Goal: Information Seeking & Learning: Learn about a topic

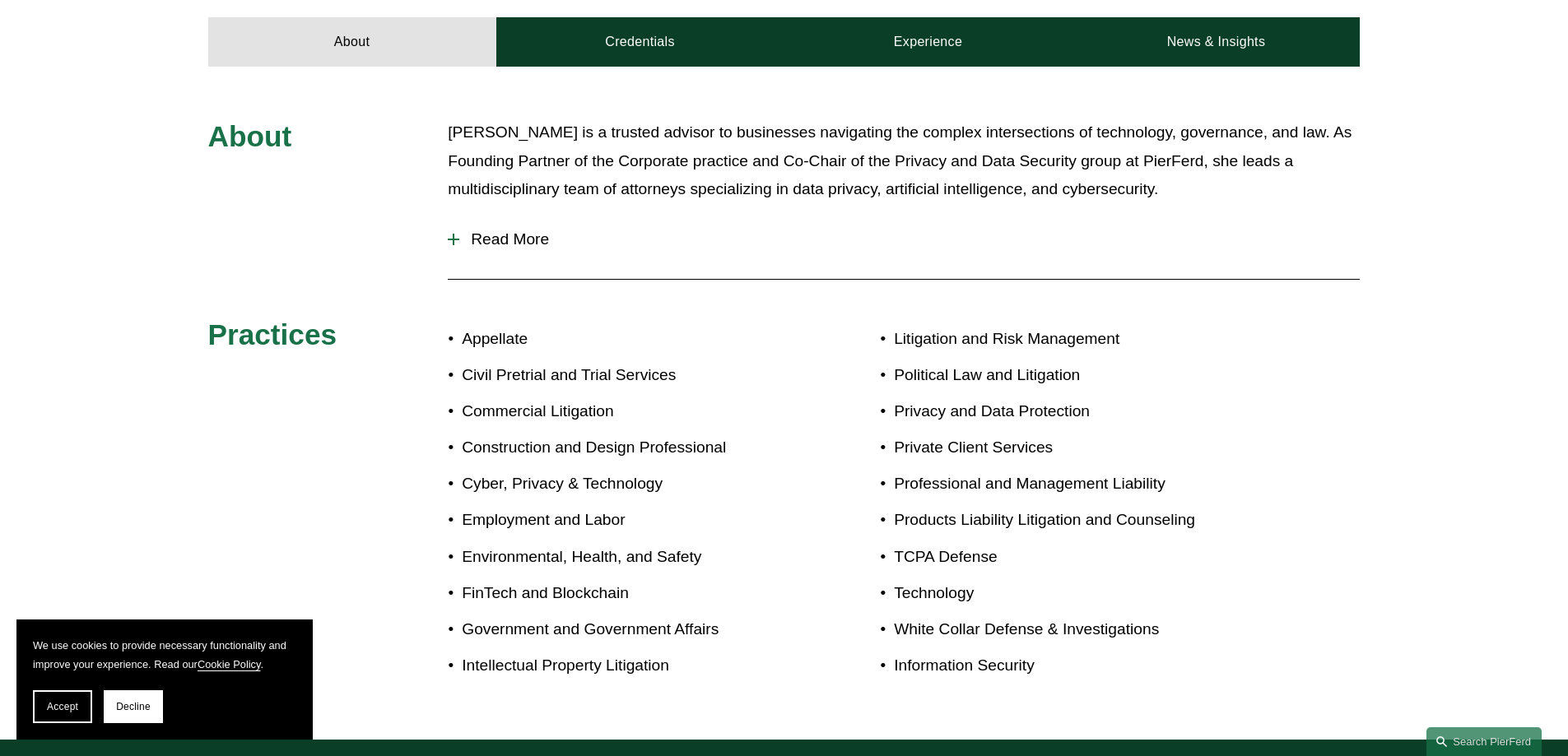
scroll to position [823, 0]
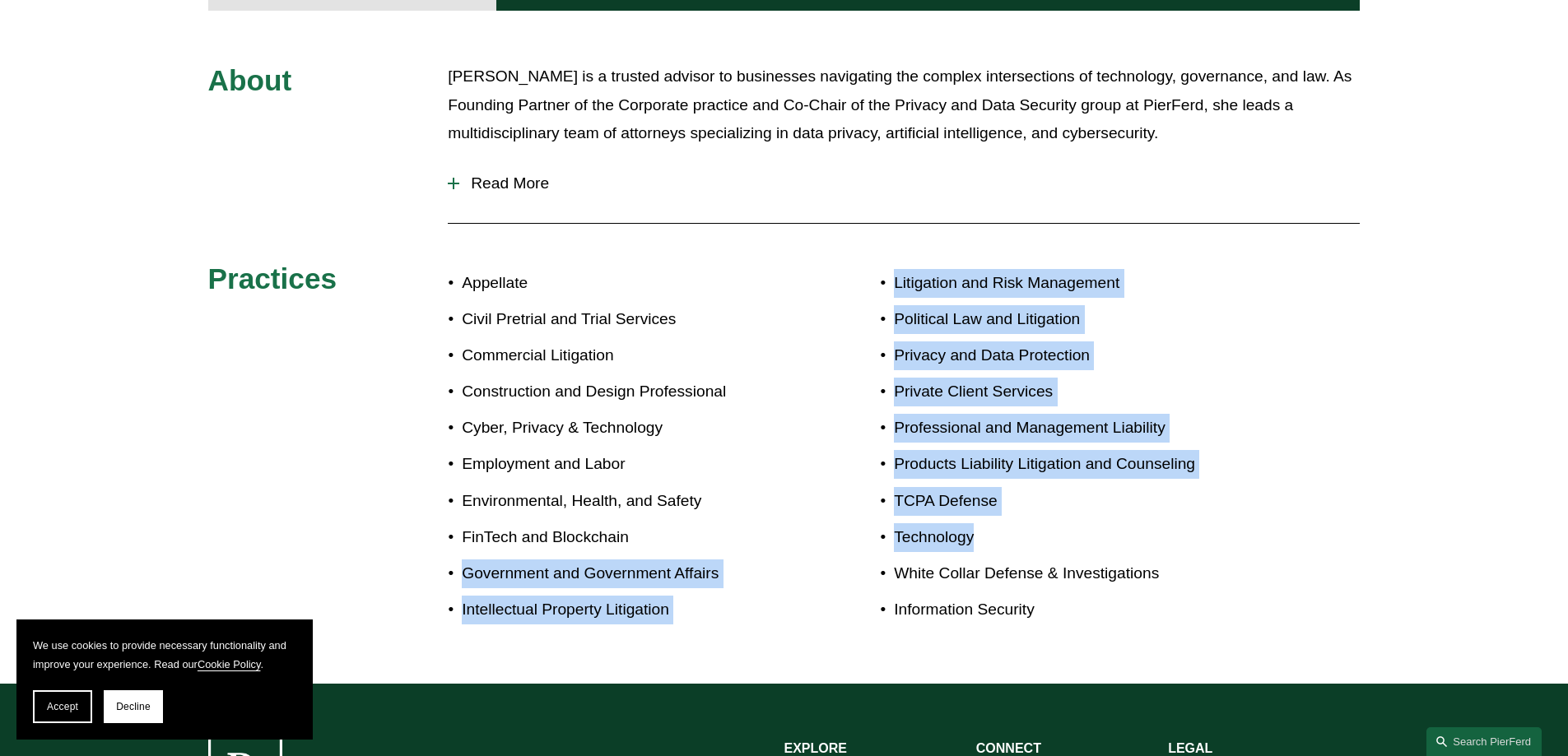
drag, startPoint x: 1020, startPoint y: 511, endPoint x: 633, endPoint y: 521, distance: 387.1
click at [633, 521] on div "About [PERSON_NAME] is a trusted advisor to businesses navigating the complex i…" at bounding box center [784, 347] width 1568 height 569
click at [708, 525] on p "FinTech and Blockchain" at bounding box center [622, 537] width 322 height 29
click at [846, 483] on div "About [PERSON_NAME] is a trusted advisor to businesses navigating the complex i…" at bounding box center [784, 347] width 1568 height 569
click at [1352, 411] on div "About [PERSON_NAME] is a trusted advisor to businesses navigating the complex i…" at bounding box center [784, 347] width 1568 height 569
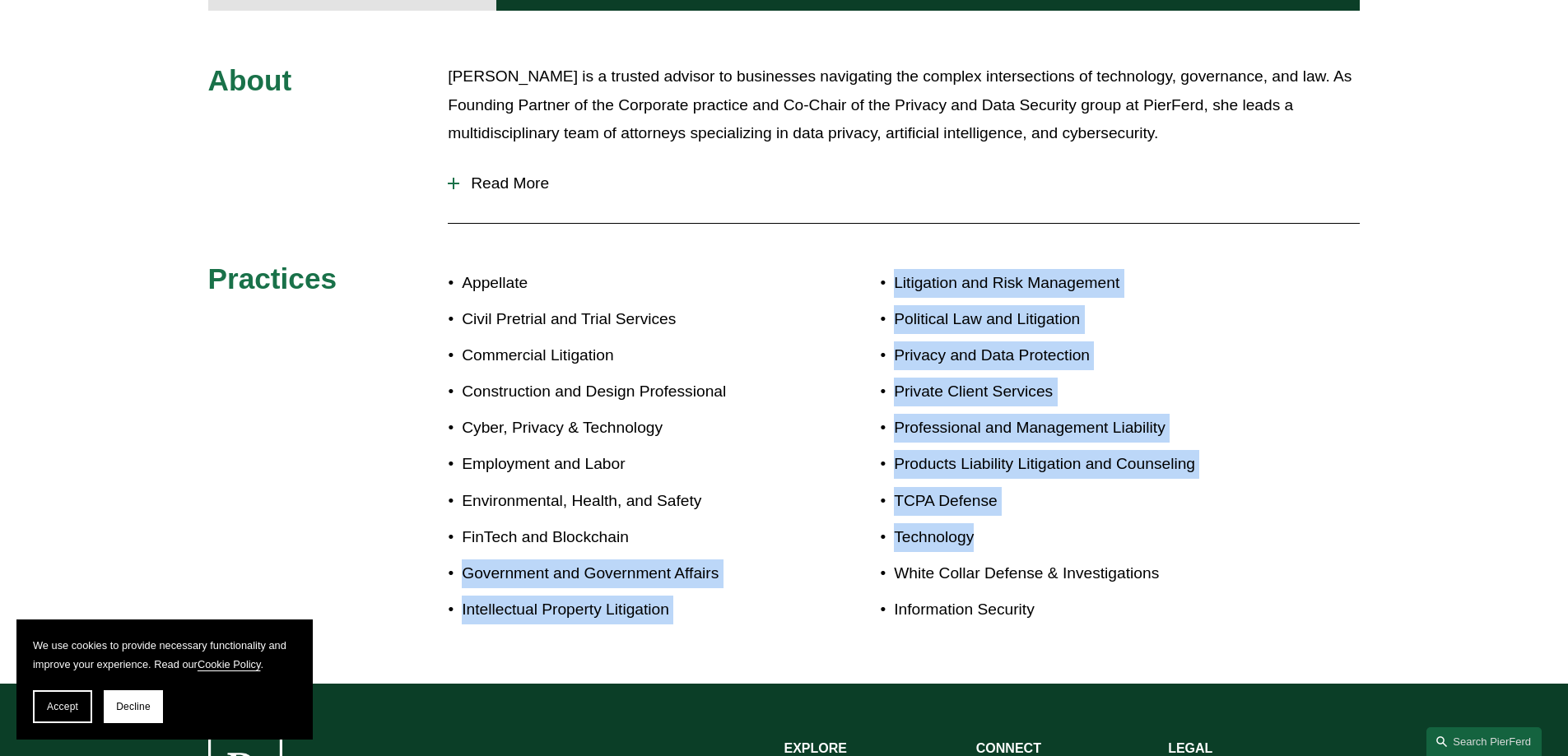
click at [1148, 454] on ul "Litigation and Risk Management Political Law and Litigation Privacy and Data Pr…" at bounding box center [1072, 447] width 384 height 355
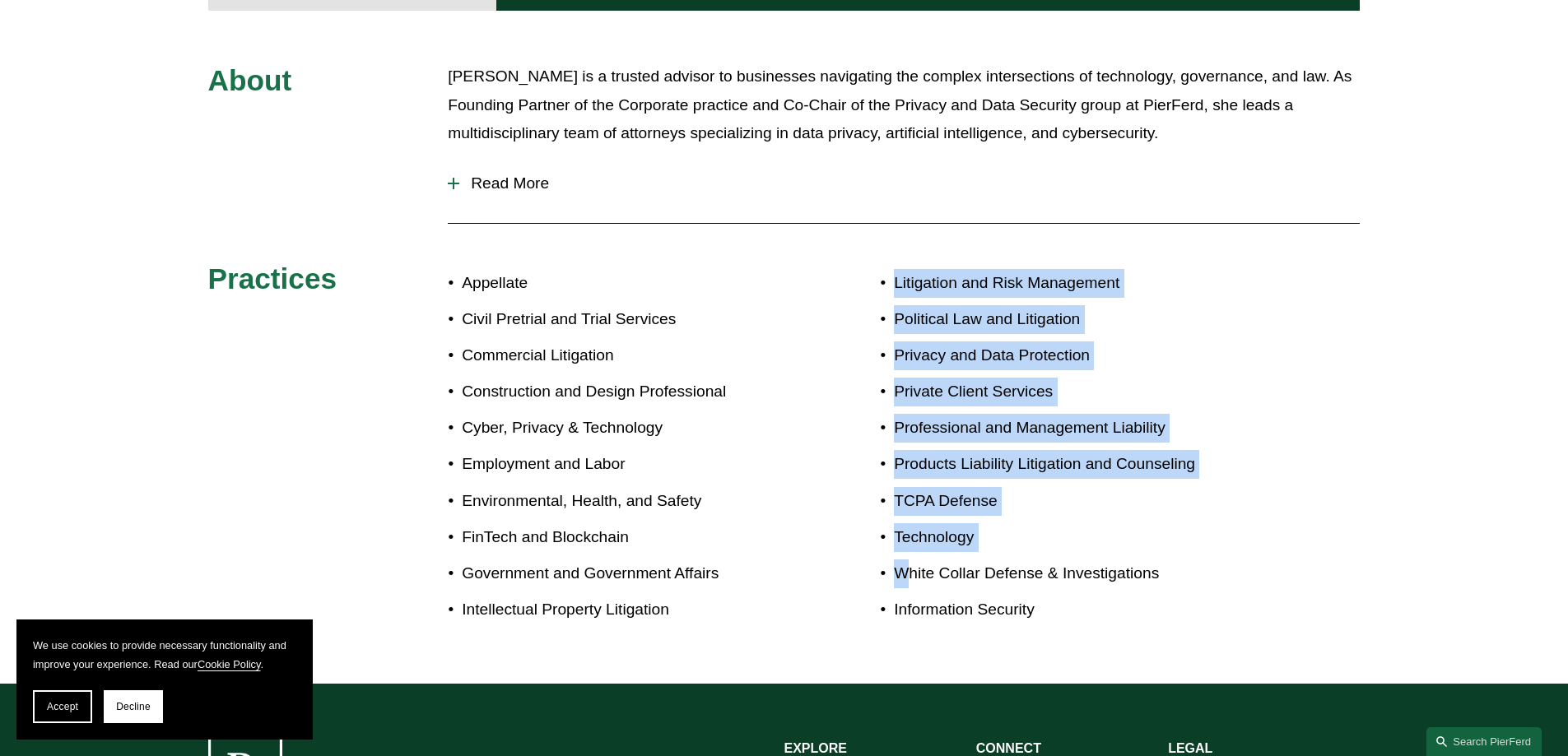
drag, startPoint x: 842, startPoint y: 255, endPoint x: 910, endPoint y: 530, distance: 283.3
click at [910, 530] on div "About [PERSON_NAME] is a trusted advisor to businesses navigating the complex i…" at bounding box center [784, 347] width 1568 height 569
click at [910, 533] on ul "Litigation and Risk Management Political Law and Litigation Privacy and Data Pr…" at bounding box center [1072, 447] width 384 height 355
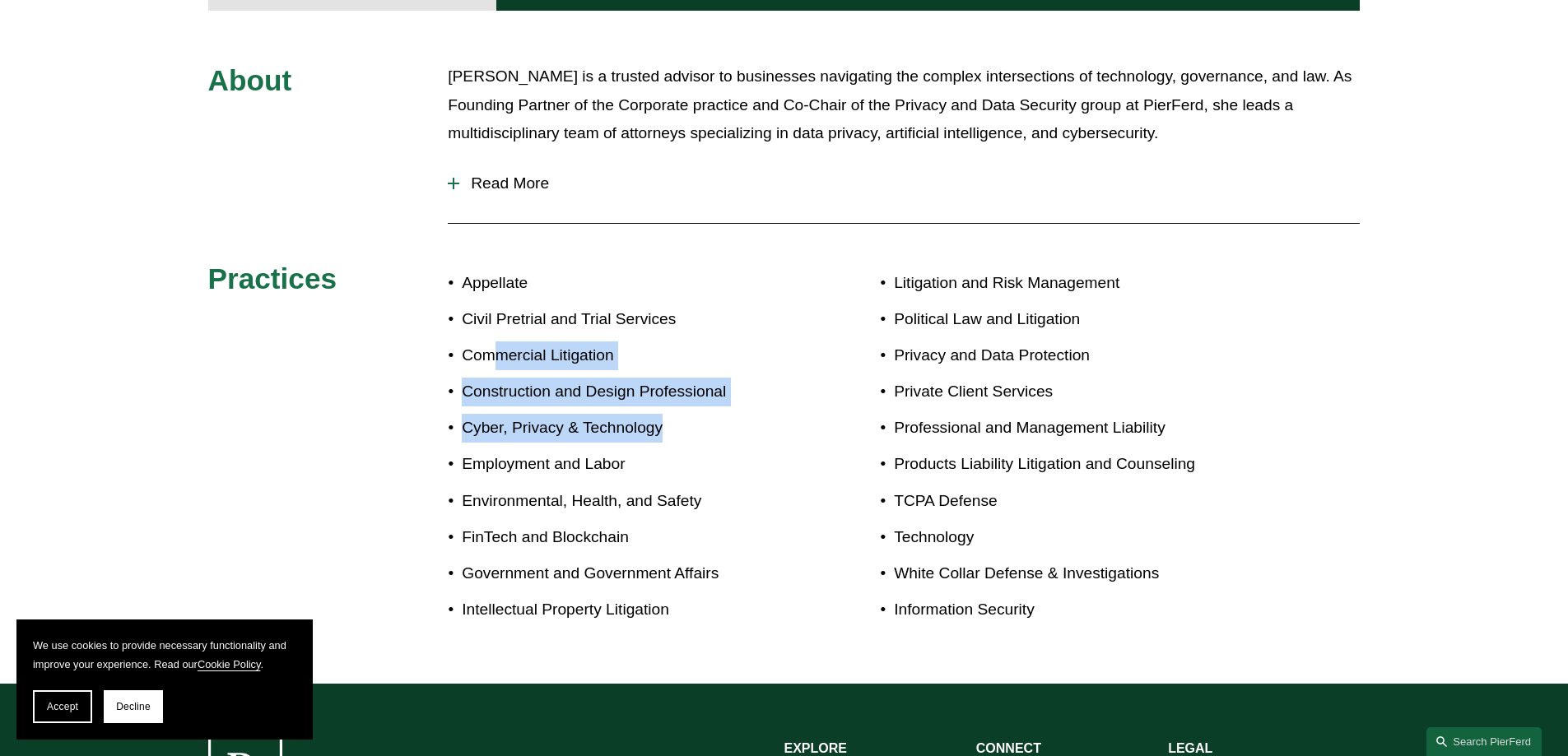
drag, startPoint x: 698, startPoint y: 398, endPoint x: 491, endPoint y: 345, distance: 213.7
click at [492, 343] on ul "Appellate Civil Pretrial and Trial Services Commercial Litigation Construction …" at bounding box center [616, 447] width 336 height 355
click at [586, 414] on p "Cyber, Privacy & Technology" at bounding box center [622, 428] width 322 height 29
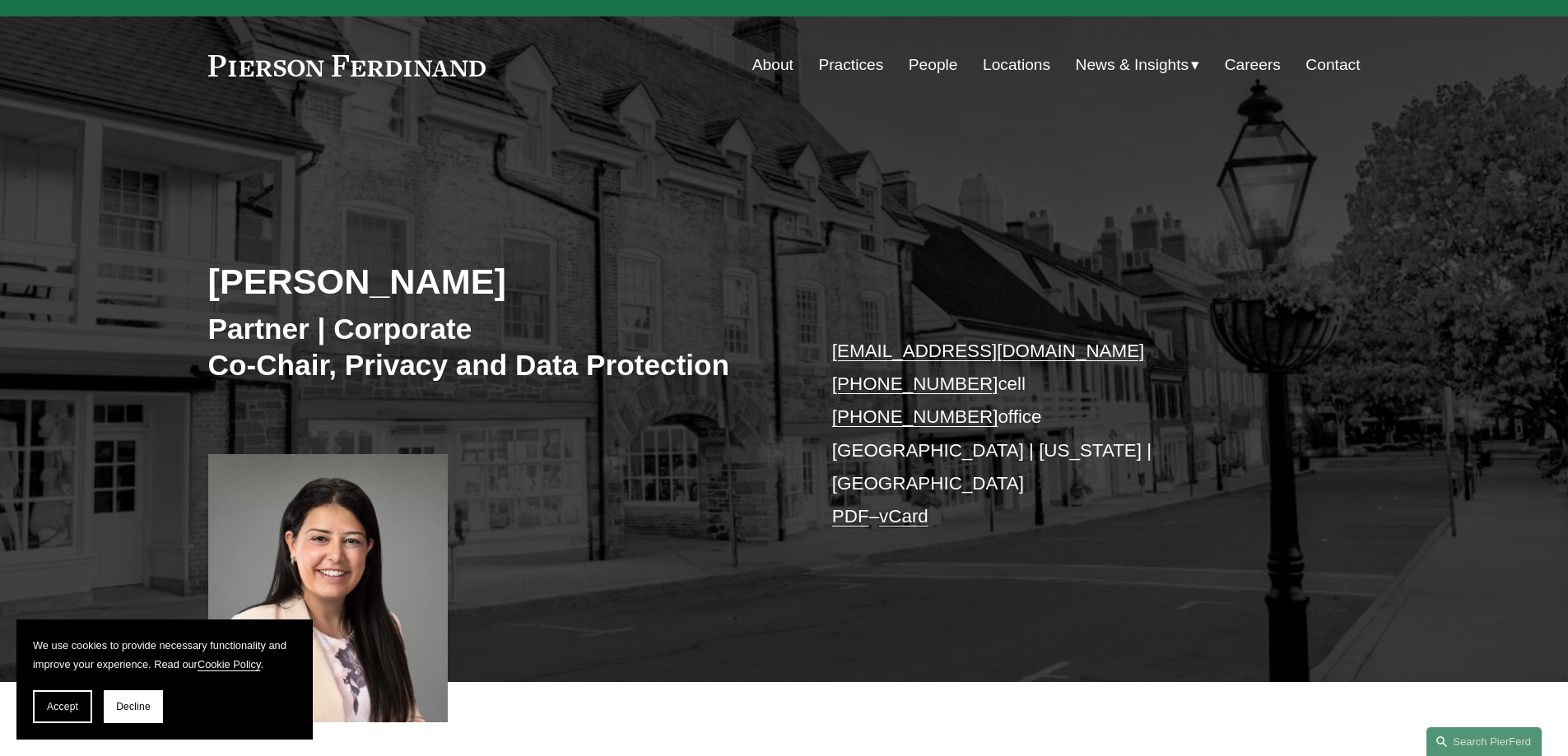
scroll to position [0, 0]
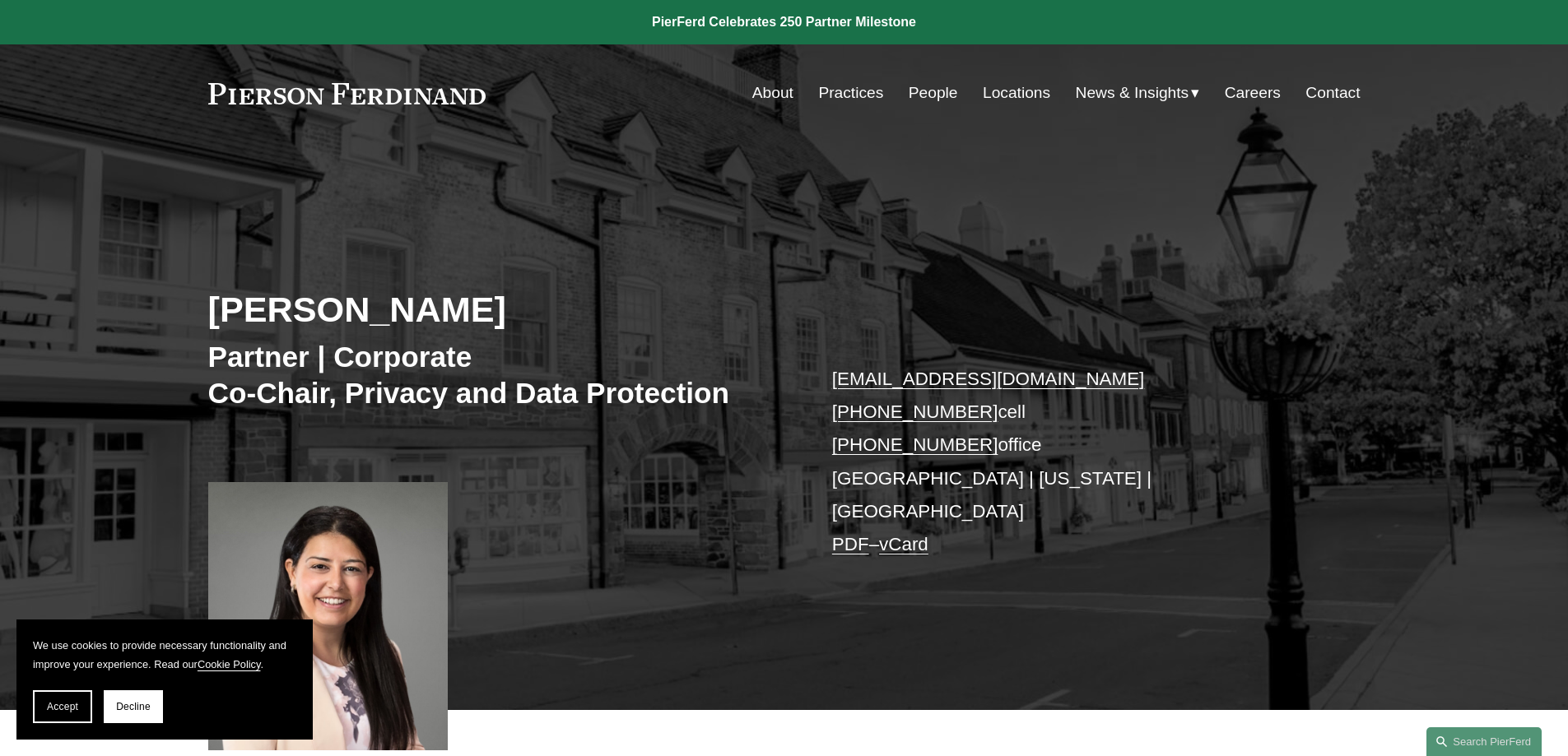
click at [1261, 151] on div "[PERSON_NAME] Partner | Corporate Co-Chair, Privacy and Data Protection [EMAIL_…" at bounding box center [784, 426] width 1568 height 568
